Goal: Transaction & Acquisition: Purchase product/service

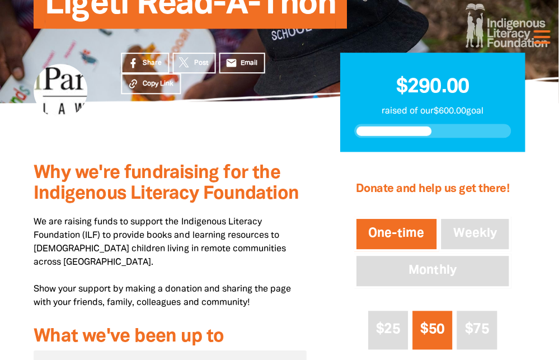
scroll to position [161, 0]
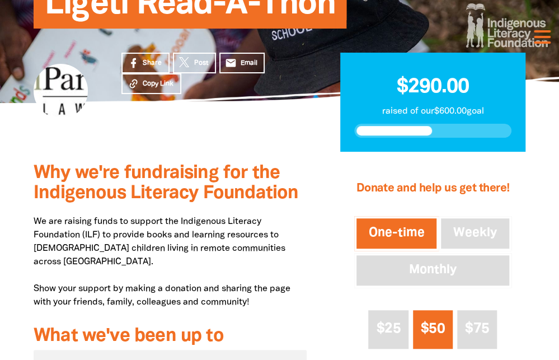
click at [339, 239] on div "1 2 3 Donate and help us get there! One-time Weekly Monthly $25 $50 $75 $100 Ot…" at bounding box center [433, 358] width 219 height 412
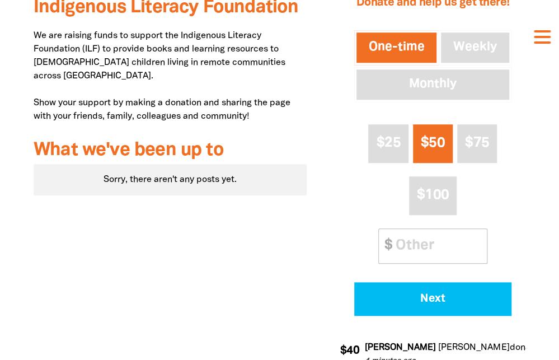
scroll to position [319, 0]
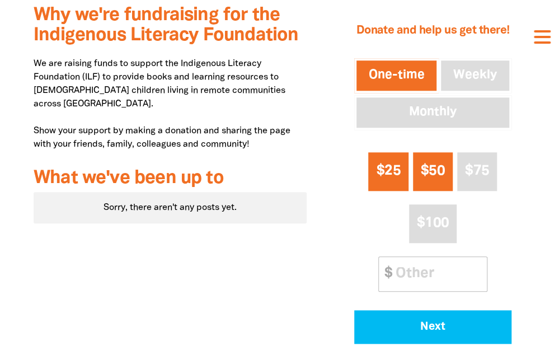
click at [391, 169] on span "$25" at bounding box center [389, 171] width 24 height 13
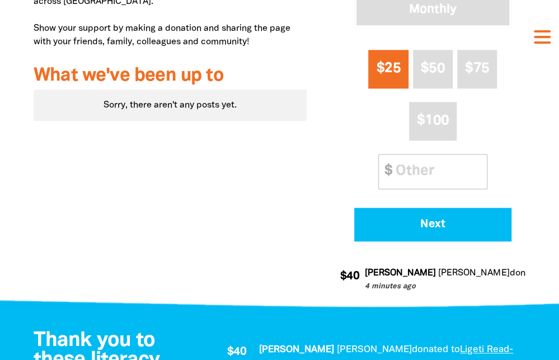
scroll to position [467, 0]
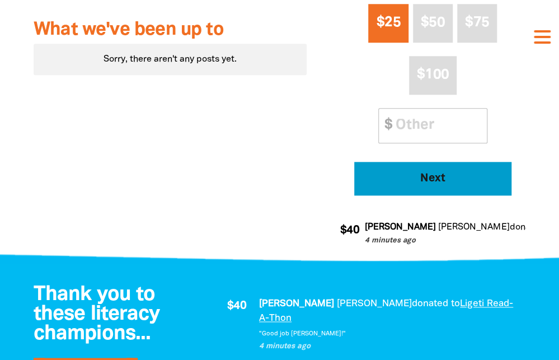
click at [438, 171] on button "Next" at bounding box center [432, 179] width 157 height 34
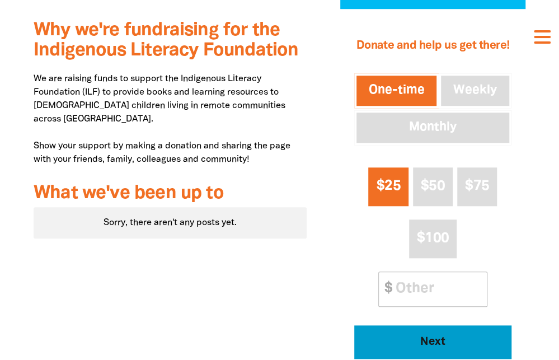
select select "AU"
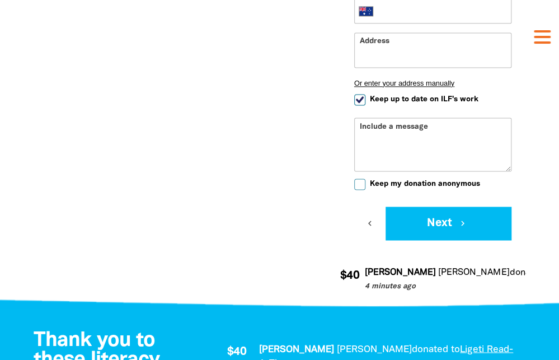
scroll to position [666, 0]
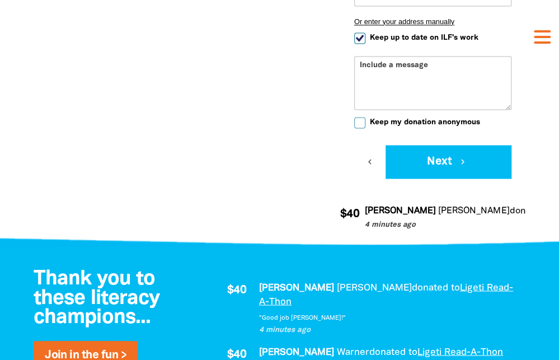
click at [407, 57] on div "Include a message" at bounding box center [432, 83] width 157 height 54
click at [395, 66] on div "Include a message" at bounding box center [432, 83] width 157 height 54
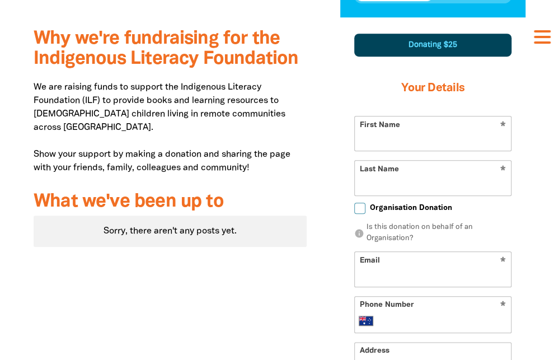
scroll to position [291, 0]
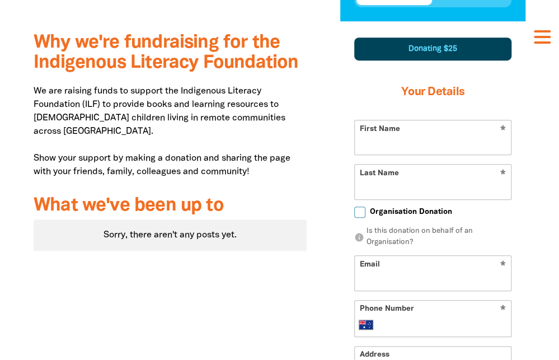
click at [380, 147] on input "First Name" at bounding box center [433, 137] width 156 height 34
type input "[PERSON_NAME]"
type input "Ralevski"
type input "[EMAIL_ADDRESS][DOMAIN_NAME]"
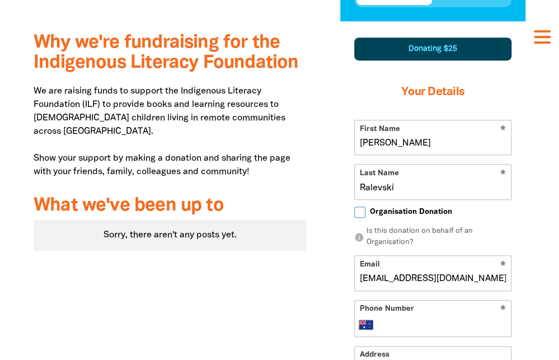
type input "[PHONE_NUMBER]"
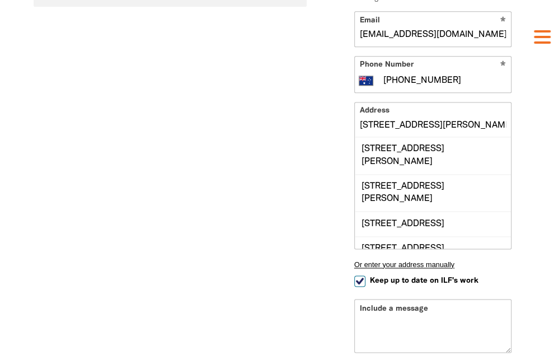
scroll to position [537, 0]
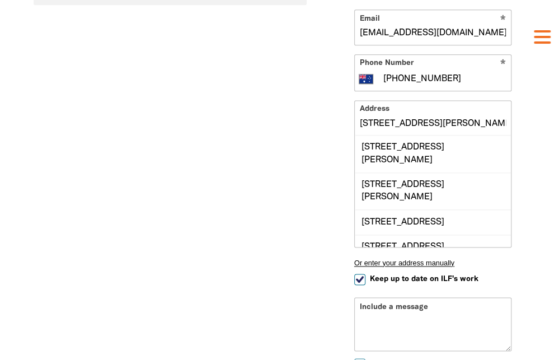
click at [537, 161] on div "1 2 3 Donating $25 Your Details * First Name [PERSON_NAME] * Last Name Ralevski…" at bounding box center [433, 128] width 219 height 707
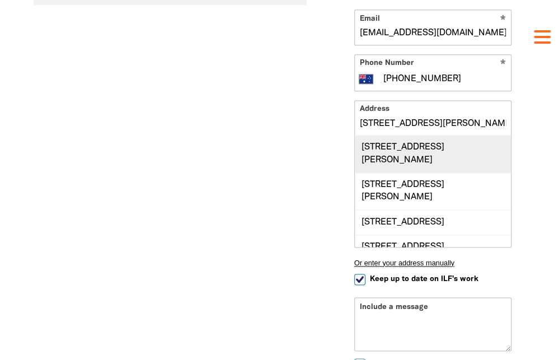
click at [454, 144] on div "[STREET_ADDRESS][PERSON_NAME]" at bounding box center [433, 153] width 156 height 37
type input "[STREET_ADDRESS][PERSON_NAME]"
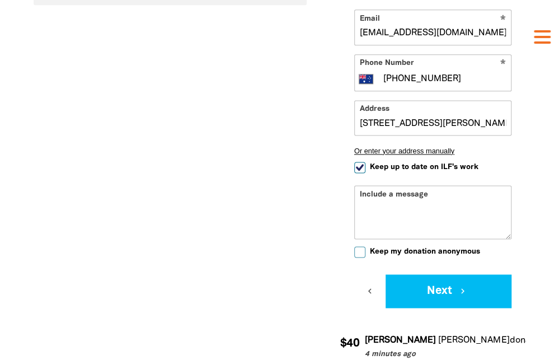
click at [396, 163] on span "Keep up to date on ILF's work" at bounding box center [424, 167] width 109 height 11
click at [366, 163] on input "Keep up to date on ILF's work" at bounding box center [359, 167] width 11 height 11
checkbox input "false"
click at [400, 194] on div "Include a message" at bounding box center [432, 212] width 157 height 54
click at [413, 231] on textarea "Include a message" at bounding box center [433, 221] width 156 height 36
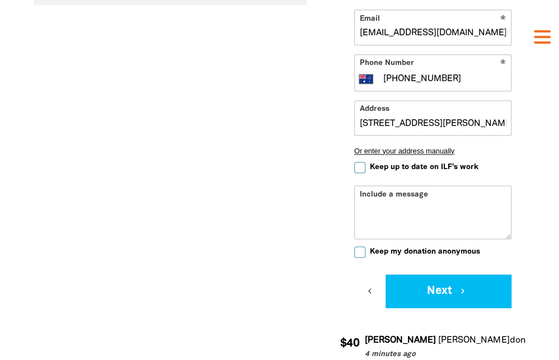
type textarea "R"
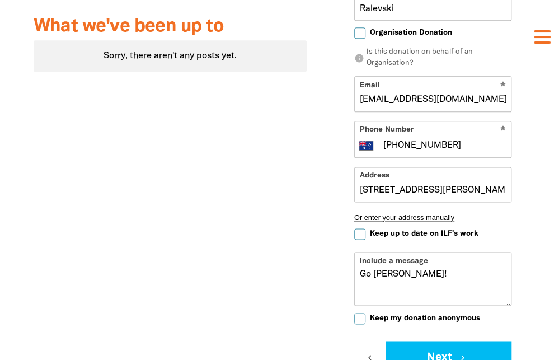
scroll to position [738, 0]
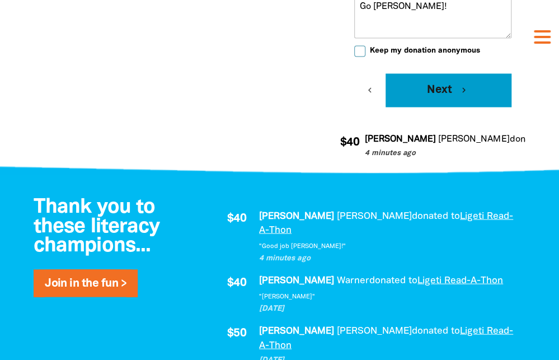
type textarea "Go [PERSON_NAME]!"
click at [471, 82] on button "Next chevron_right" at bounding box center [449, 90] width 126 height 34
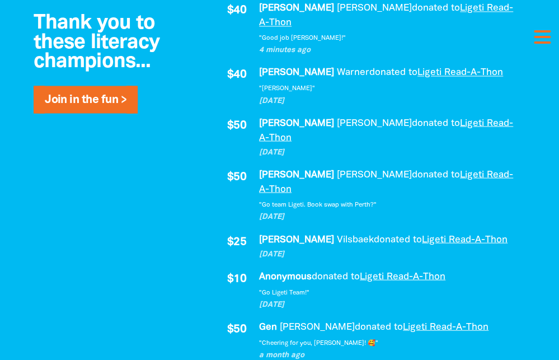
scroll to position [302, 0]
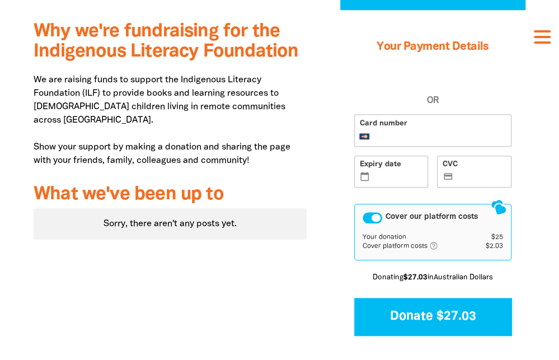
click at [378, 181] on label "Expiry date calendar_today" at bounding box center [391, 172] width 74 height 32
click at [378, 173] on input "Expiry date calendar_today" at bounding box center [398, 172] width 50 height 1
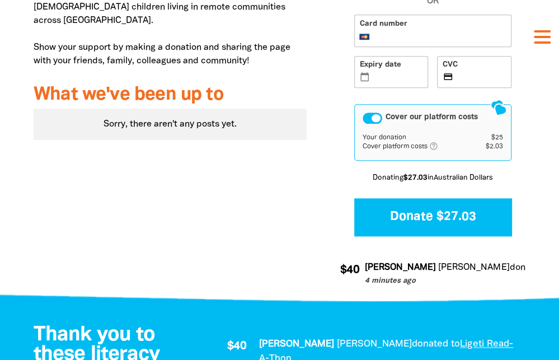
scroll to position [403, 0]
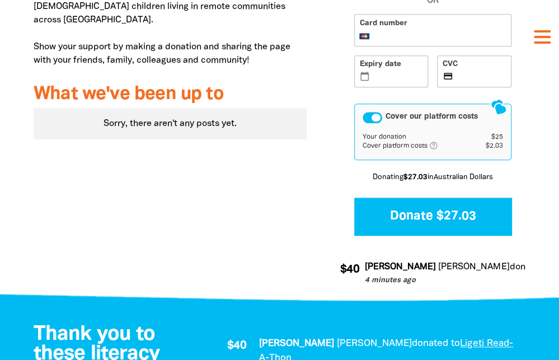
click at [376, 119] on div "Cover our platform costs" at bounding box center [373, 117] width 20 height 11
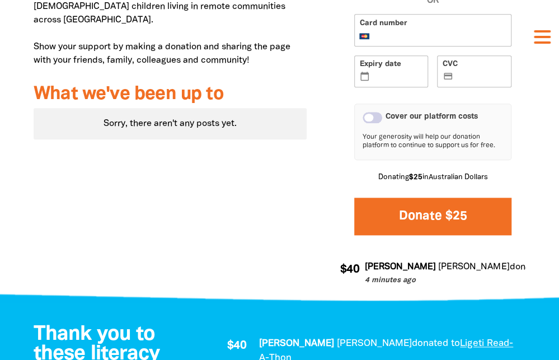
click at [391, 204] on button "Donate $25" at bounding box center [432, 217] width 157 height 38
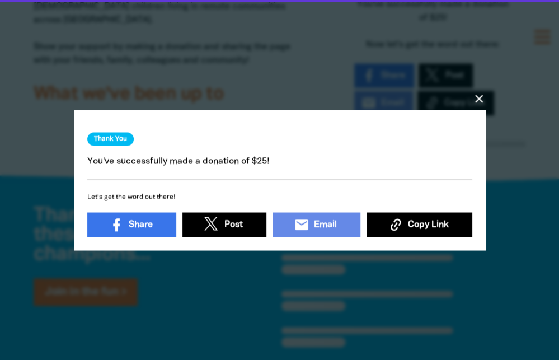
scroll to position [231, 0]
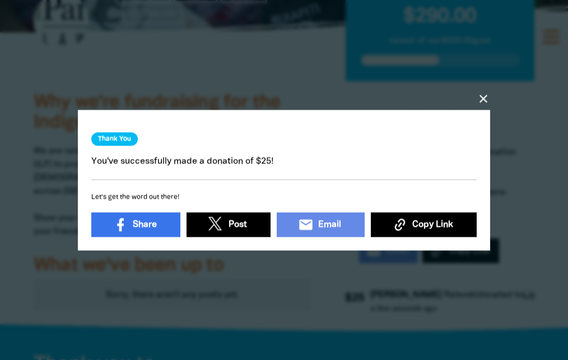
click at [487, 95] on icon "close" at bounding box center [482, 98] width 13 height 13
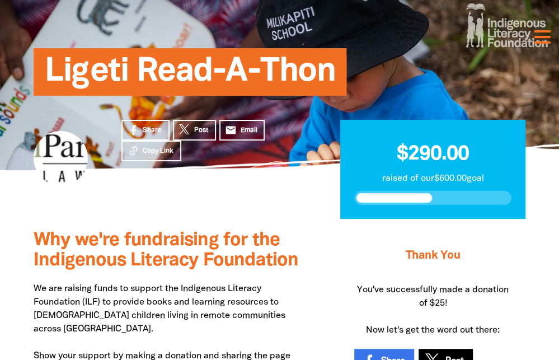
scroll to position [90, 0]
